Goal: Book appointment/travel/reservation

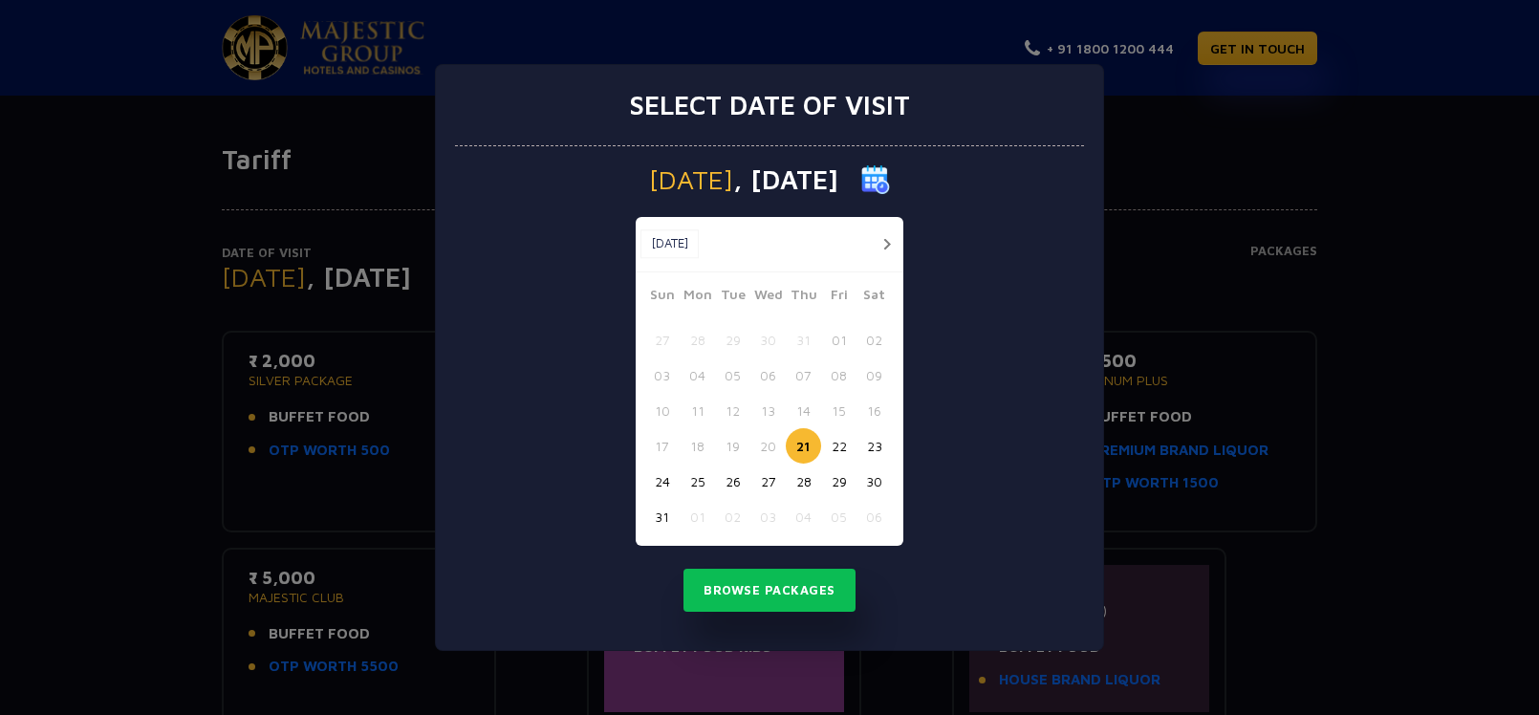
click at [894, 239] on button "button" at bounding box center [887, 244] width 24 height 24
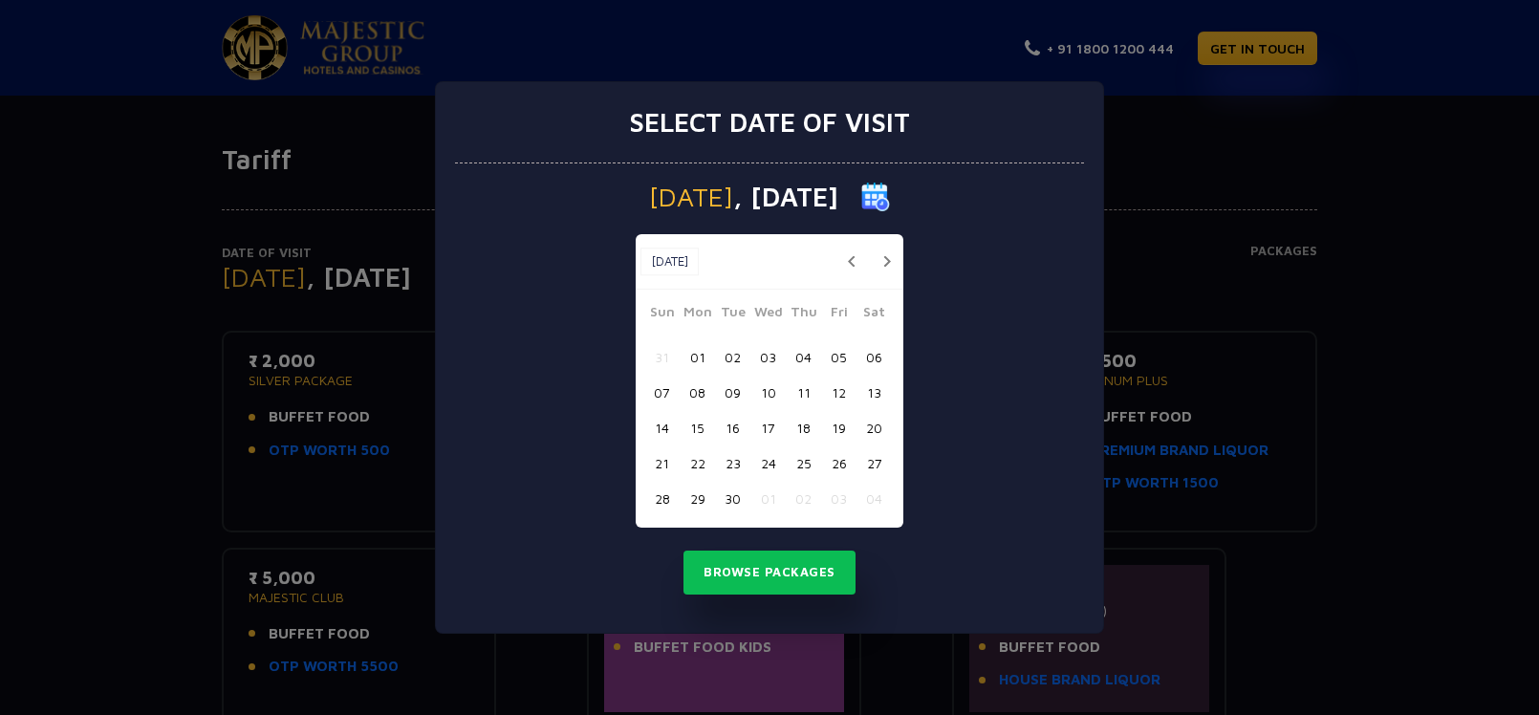
click at [875, 396] on button "13" at bounding box center [873, 392] width 35 height 35
click at [767, 577] on button "Browse Packages" at bounding box center [769, 573] width 172 height 44
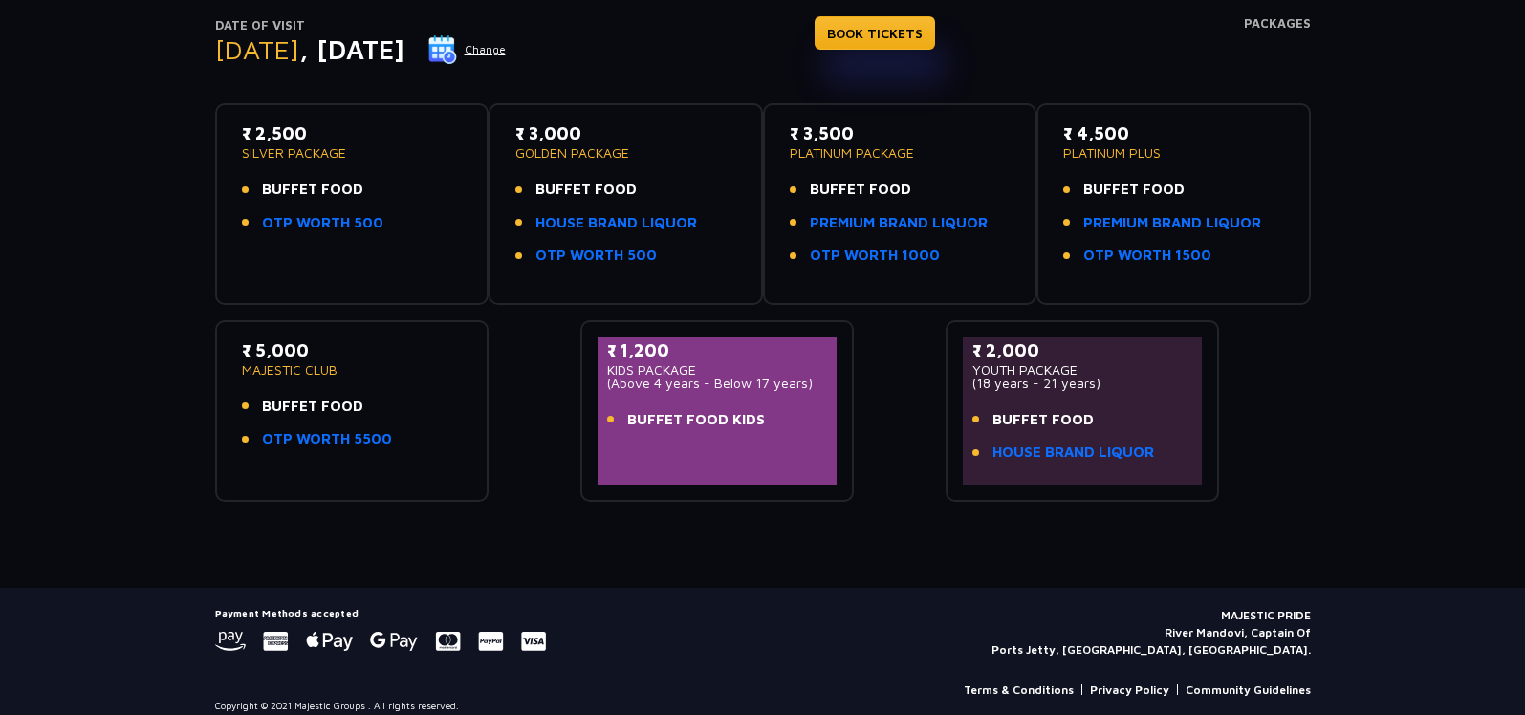
scroll to position [229, 0]
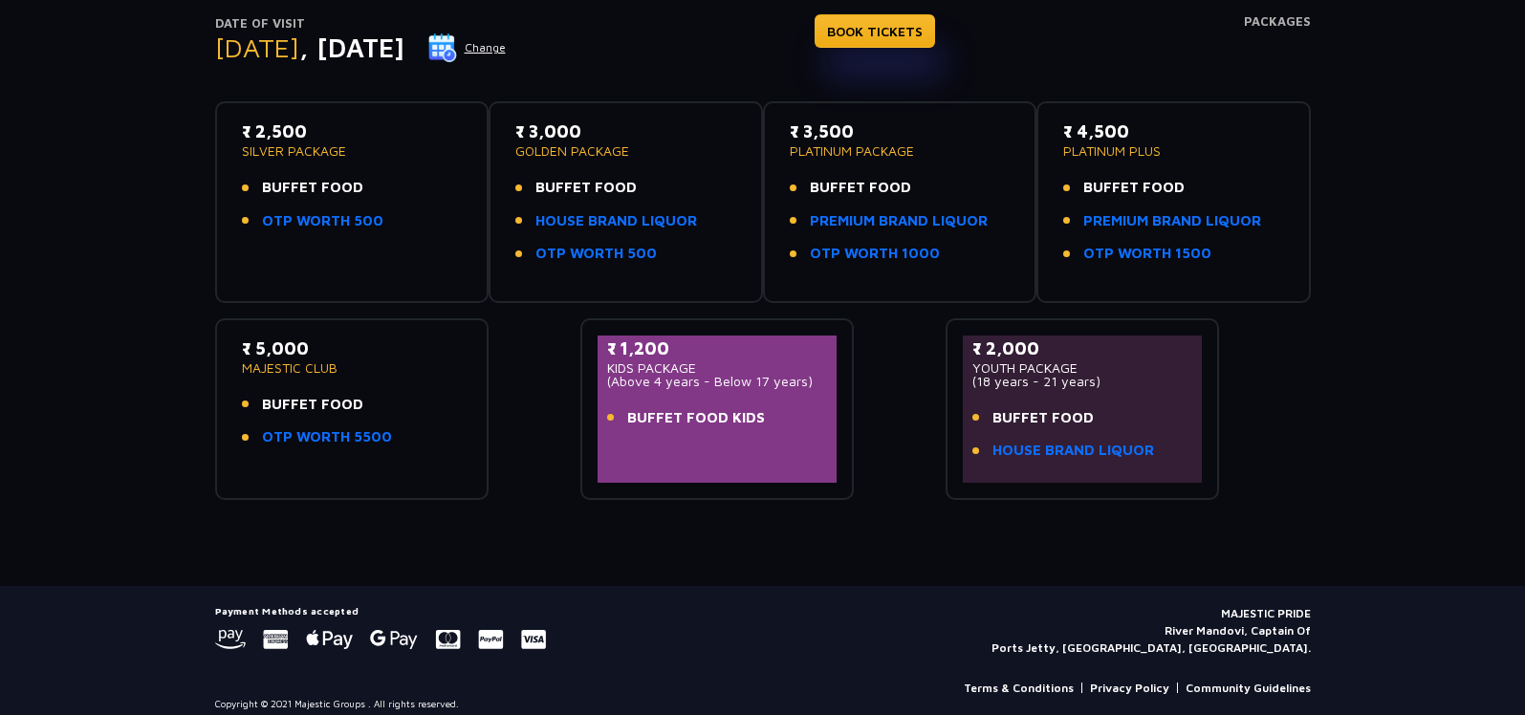
click at [280, 144] on p "SILVER PACKAGE" at bounding box center [352, 150] width 221 height 13
click at [346, 204] on ul "BUFFET FOOD OTP WORTH 500" at bounding box center [352, 204] width 221 height 54
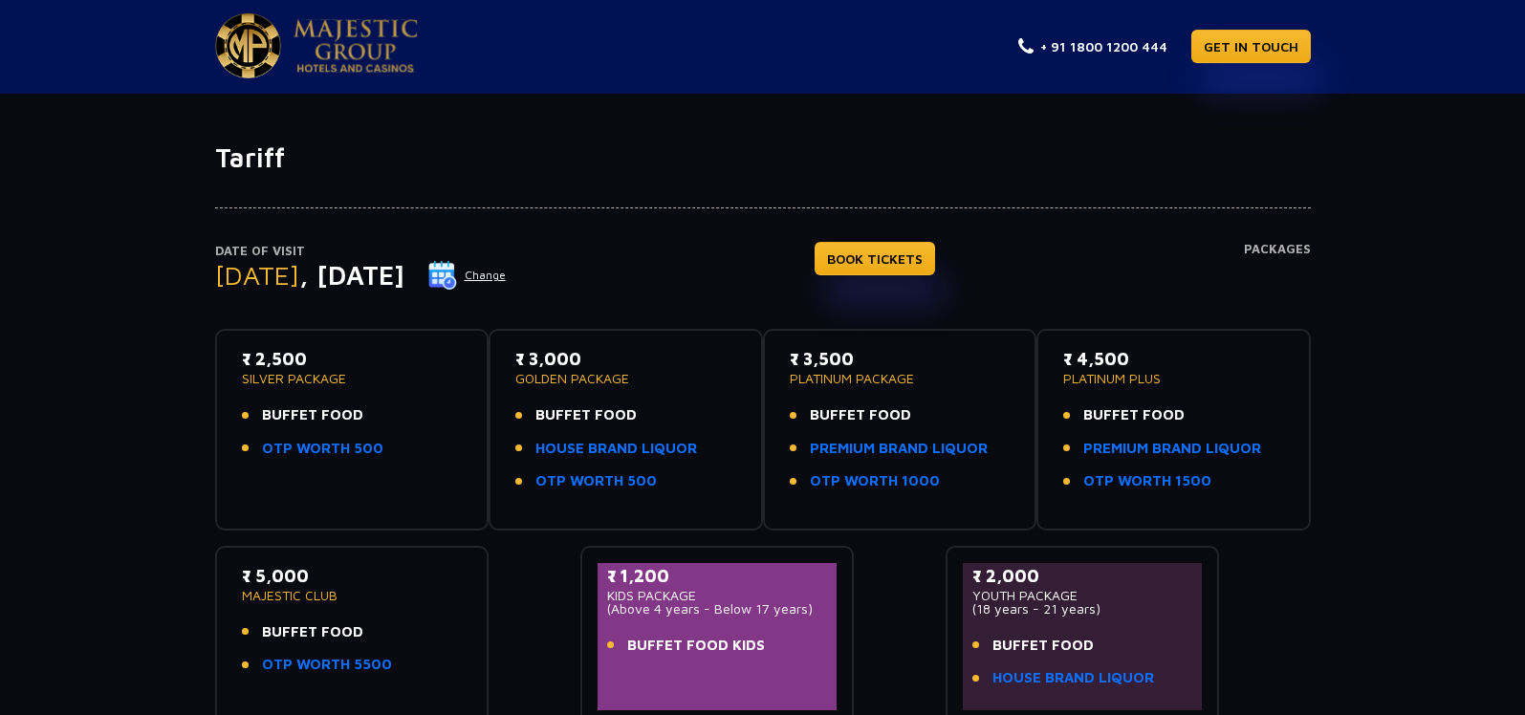
scroll to position [0, 0]
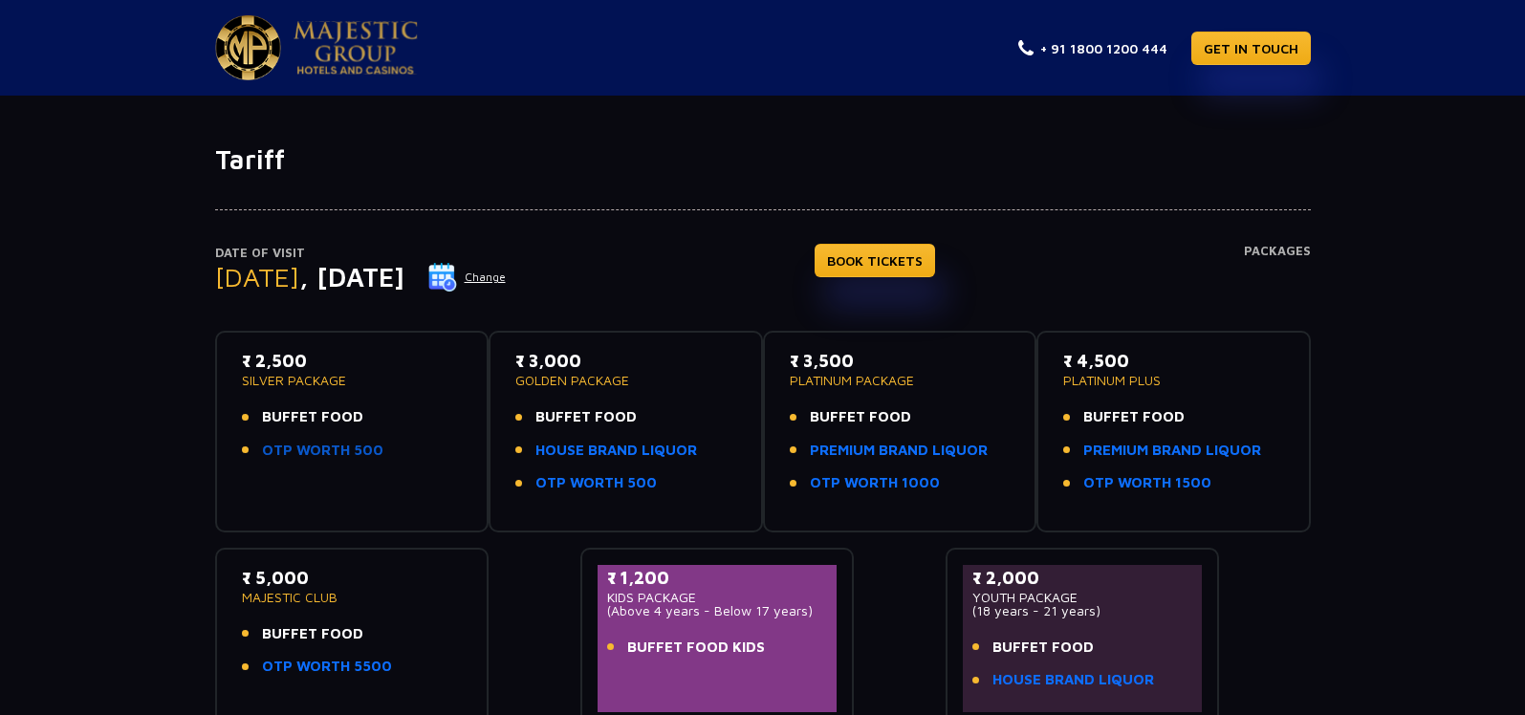
click at [331, 451] on link "OTP WORTH 500" at bounding box center [322, 451] width 121 height 22
drag, startPoint x: 319, startPoint y: 357, endPoint x: 255, endPoint y: 366, distance: 64.8
click at [255, 366] on p "₹ 2,500" at bounding box center [352, 361] width 221 height 26
click at [386, 363] on p "₹ 2,500" at bounding box center [352, 361] width 221 height 26
click at [358, 39] on img at bounding box center [355, 48] width 124 height 54
